Goal: Task Accomplishment & Management: Manage account settings

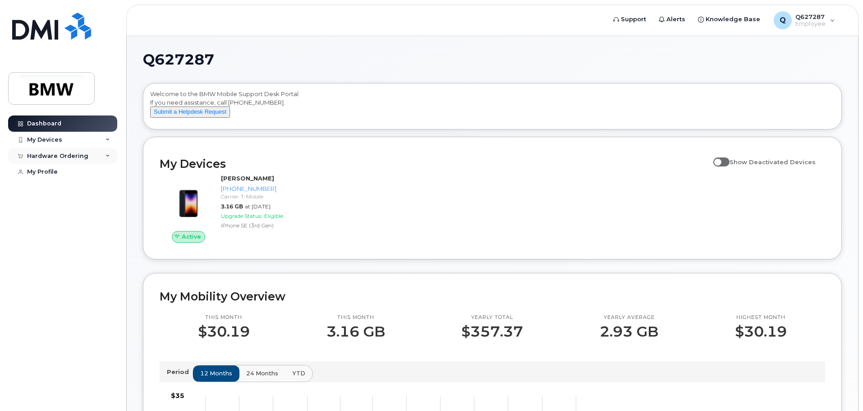
click at [65, 157] on div "Hardware Ordering" at bounding box center [57, 155] width 61 height 7
click at [59, 174] on div "My Orders" at bounding box center [47, 172] width 32 height 8
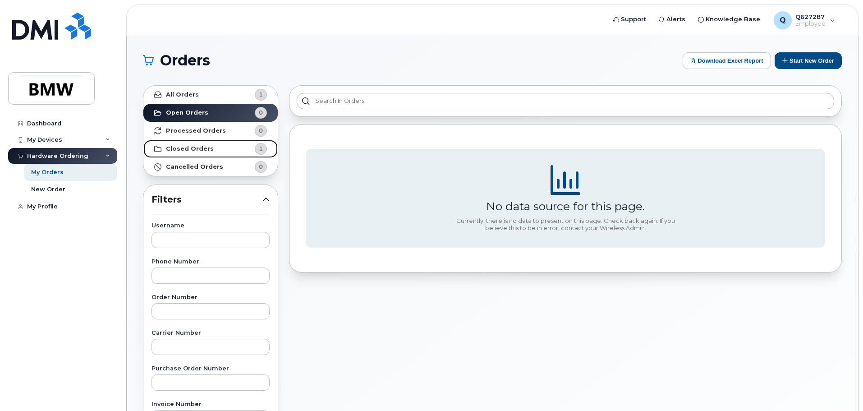
click at [206, 149] on strong "Closed Orders" at bounding box center [190, 148] width 48 height 7
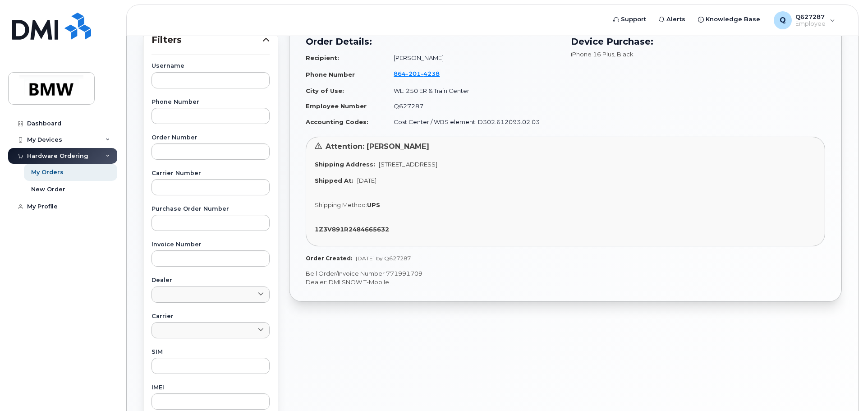
scroll to position [180, 0]
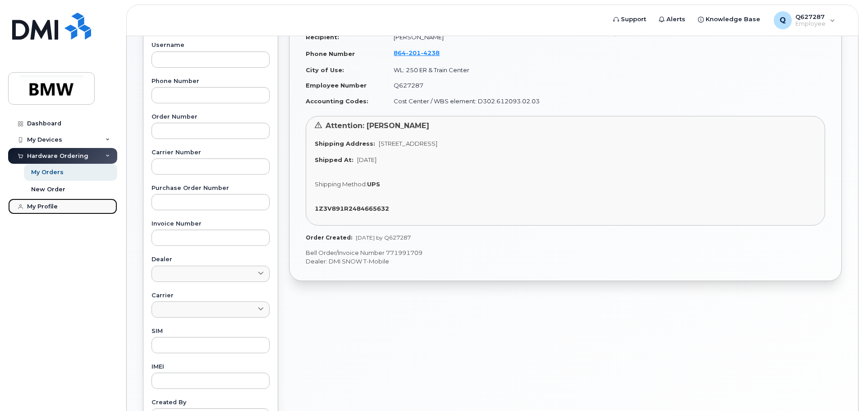
click at [56, 205] on div "My Profile" at bounding box center [42, 206] width 31 height 7
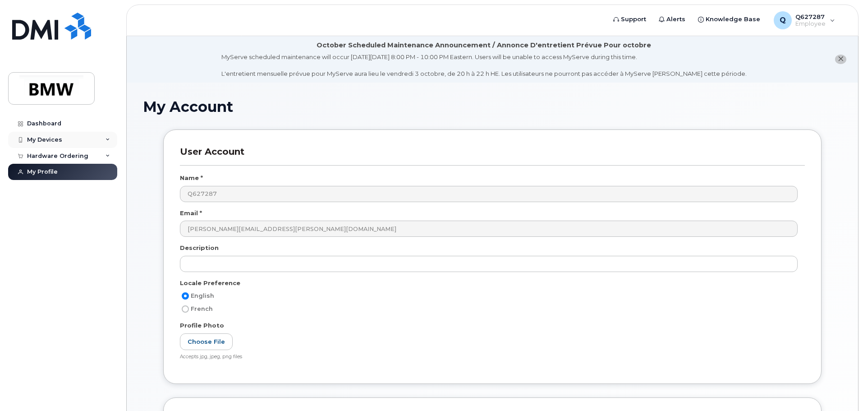
click at [52, 134] on div "My Devices" at bounding box center [62, 140] width 109 height 16
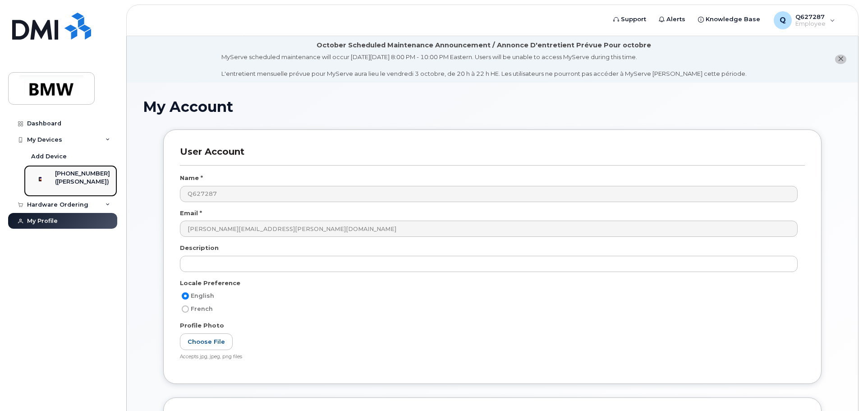
click at [66, 177] on div "[PHONE_NUMBER]" at bounding box center [82, 174] width 55 height 8
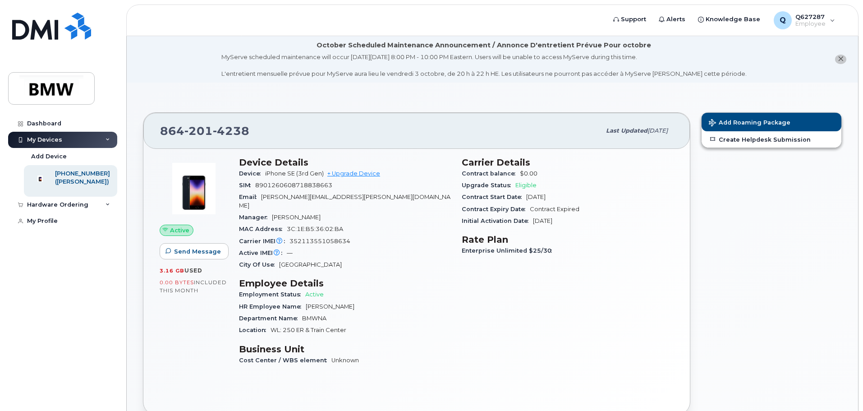
click at [759, 254] on div "Add Roaming Package Create Helpdesk Submission" at bounding box center [771, 263] width 151 height 313
drag, startPoint x: 49, startPoint y: 124, endPoint x: 96, endPoint y: 121, distance: 47.0
click at [49, 124] on div "Dashboard" at bounding box center [44, 123] width 34 height 7
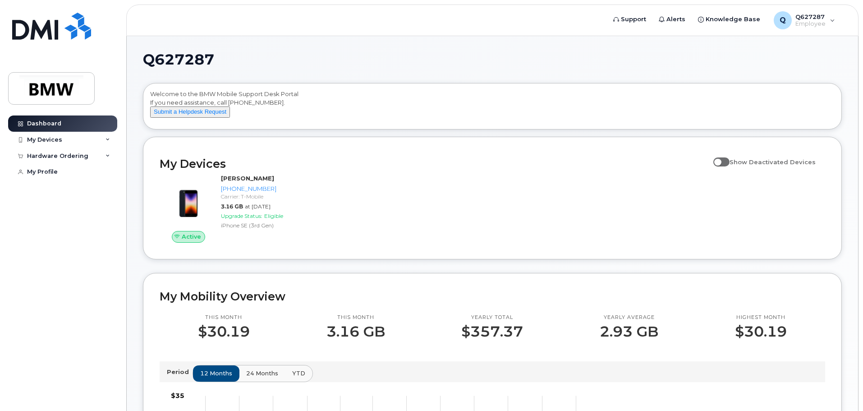
click at [730, 166] on span at bounding box center [721, 161] width 16 height 9
click at [720, 161] on input "Show Deactivated Devices" at bounding box center [716, 156] width 7 height 7
click at [730, 166] on span at bounding box center [721, 161] width 16 height 9
click at [720, 161] on input "Show Deactivated Devices" at bounding box center [716, 156] width 7 height 7
checkbox input "false"
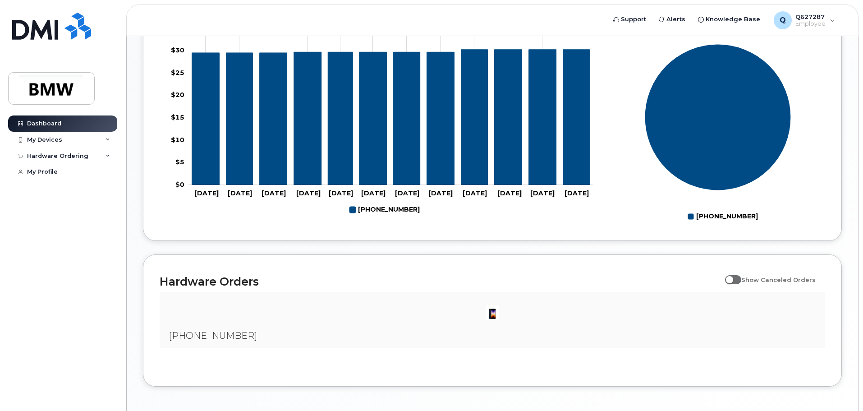
scroll to position [410, 0]
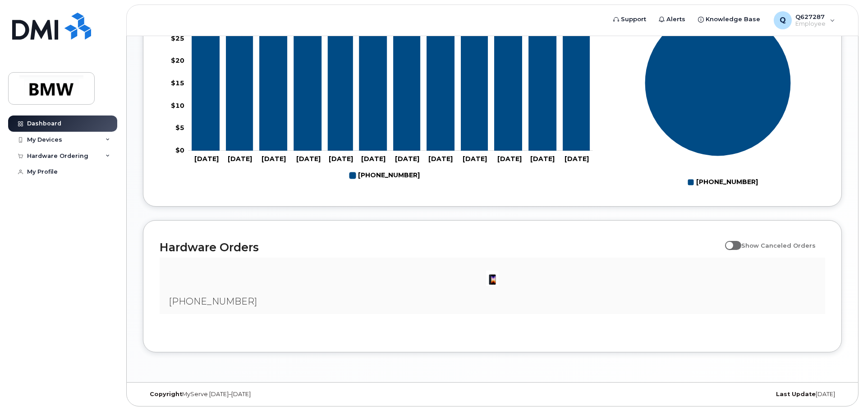
click at [514, 291] on div at bounding box center [492, 278] width 651 height 27
click at [490, 283] on img at bounding box center [492, 278] width 18 height 18
click at [339, 269] on div at bounding box center [492, 278] width 651 height 27
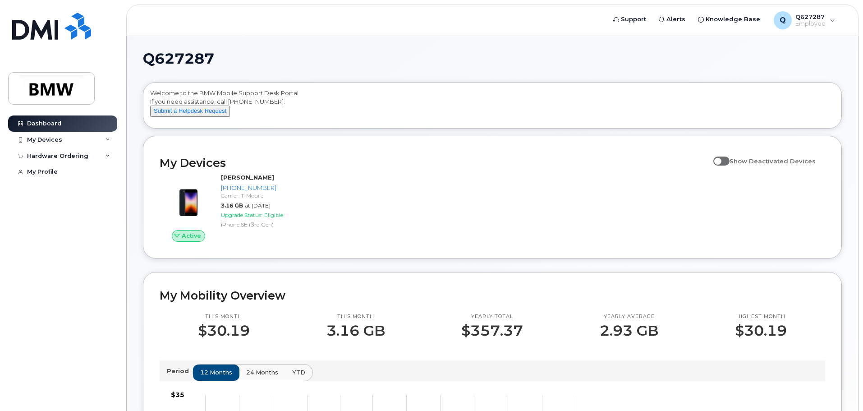
scroll to position [0, 0]
